Goal: Task Accomplishment & Management: Complete application form

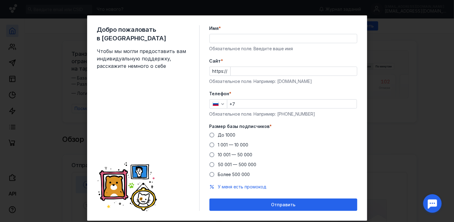
click at [253, 38] on input "Имя *" at bounding box center [283, 38] width 147 height 9
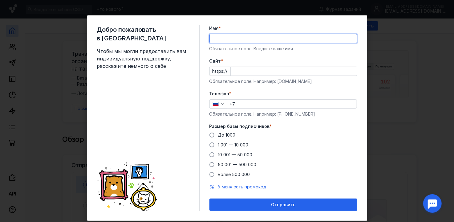
click at [253, 38] on input "Имя *" at bounding box center [283, 38] width 147 height 9
type input "[PERSON_NAME]"
type input "[PHONE_NUMBER]"
click at [255, 71] on input "Cайт *" at bounding box center [294, 71] width 126 height 9
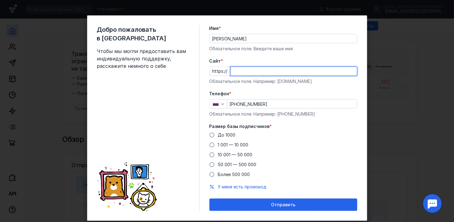
click at [255, 71] on input "Cайт *" at bounding box center [294, 71] width 126 height 9
type input "[DOMAIN_NAME]"
click at [210, 135] on span at bounding box center [211, 134] width 5 height 5
click at [0, 0] on input "До 1000" at bounding box center [0, 0] width 0 height 0
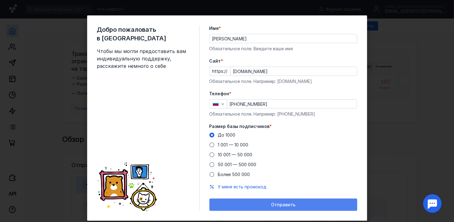
click at [287, 205] on span "Отправить" at bounding box center [283, 204] width 24 height 5
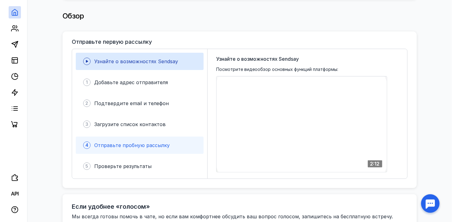
scroll to position [123, 0]
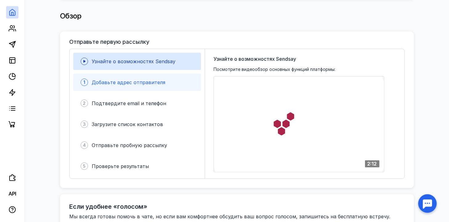
click at [116, 79] on span "Добавьте адрес отправителя" at bounding box center [129, 82] width 74 height 6
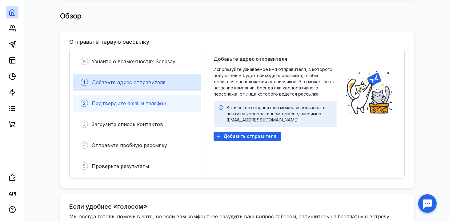
click at [134, 105] on div "2 Подтвердите email и телефон" at bounding box center [137, 103] width 128 height 17
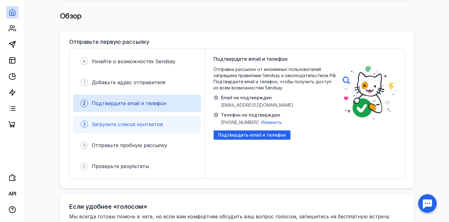
click at [136, 116] on div "3 Загрузите список контактов" at bounding box center [137, 124] width 128 height 17
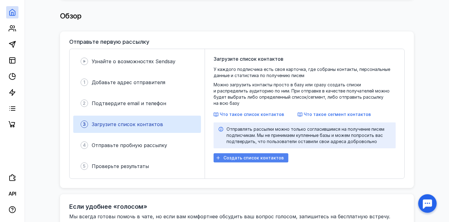
click at [247, 155] on span "Создать список контактов" at bounding box center [254, 157] width 60 height 5
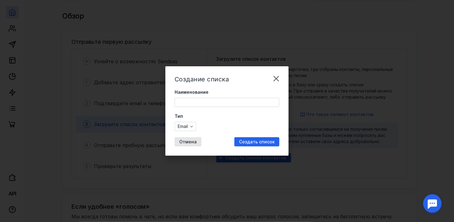
click at [197, 104] on input "Наименование" at bounding box center [227, 102] width 104 height 9
click at [188, 127] on span "Email" at bounding box center [183, 126] width 10 height 5
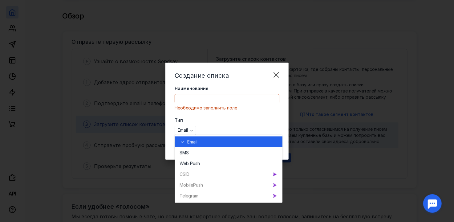
click at [191, 141] on span "Email" at bounding box center [192, 142] width 10 height 6
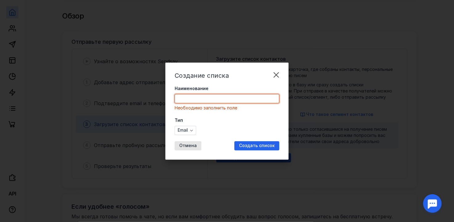
click at [191, 97] on input "Наименование" at bounding box center [227, 98] width 104 height 9
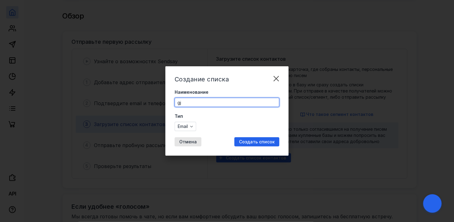
type input "g"
type input "Потенциальные меценаты"
click at [273, 145] on div "Создать список" at bounding box center [256, 141] width 45 height 9
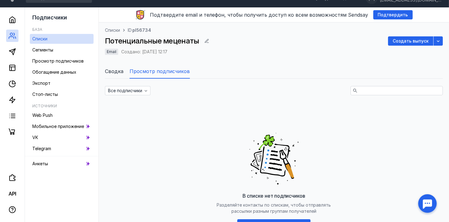
scroll to position [81, 0]
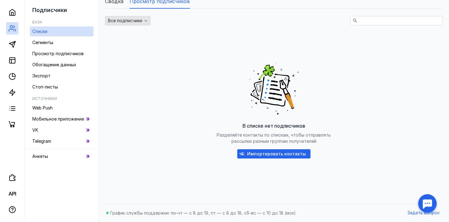
click at [144, 19] on icon "button" at bounding box center [146, 20] width 5 height 5
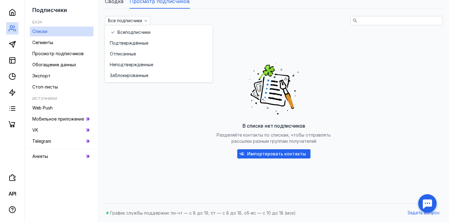
click at [288, 43] on div "В списке нет подписчиков Разделяйте контакты по спискам, чтобы отправлять рассы…" at bounding box center [274, 108] width 338 height 154
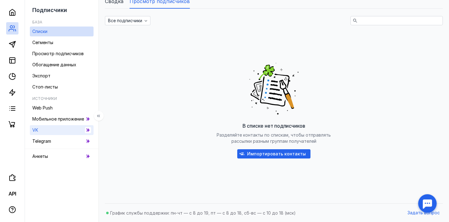
click at [43, 128] on link "VK" at bounding box center [62, 130] width 64 height 10
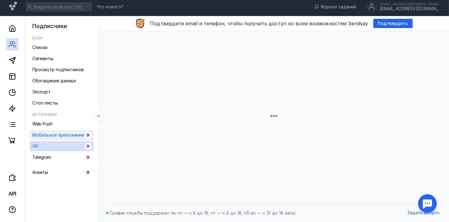
click at [46, 135] on span "Мобильное приложение" at bounding box center [58, 134] width 52 height 5
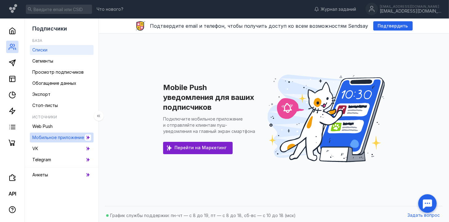
click at [47, 53] on div "Списки" at bounding box center [39, 49] width 15 height 7
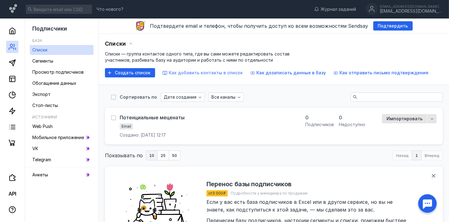
click at [183, 73] on span "Как добавить контакты в список" at bounding box center [206, 72] width 74 height 5
